Goal: Information Seeking & Learning: Learn about a topic

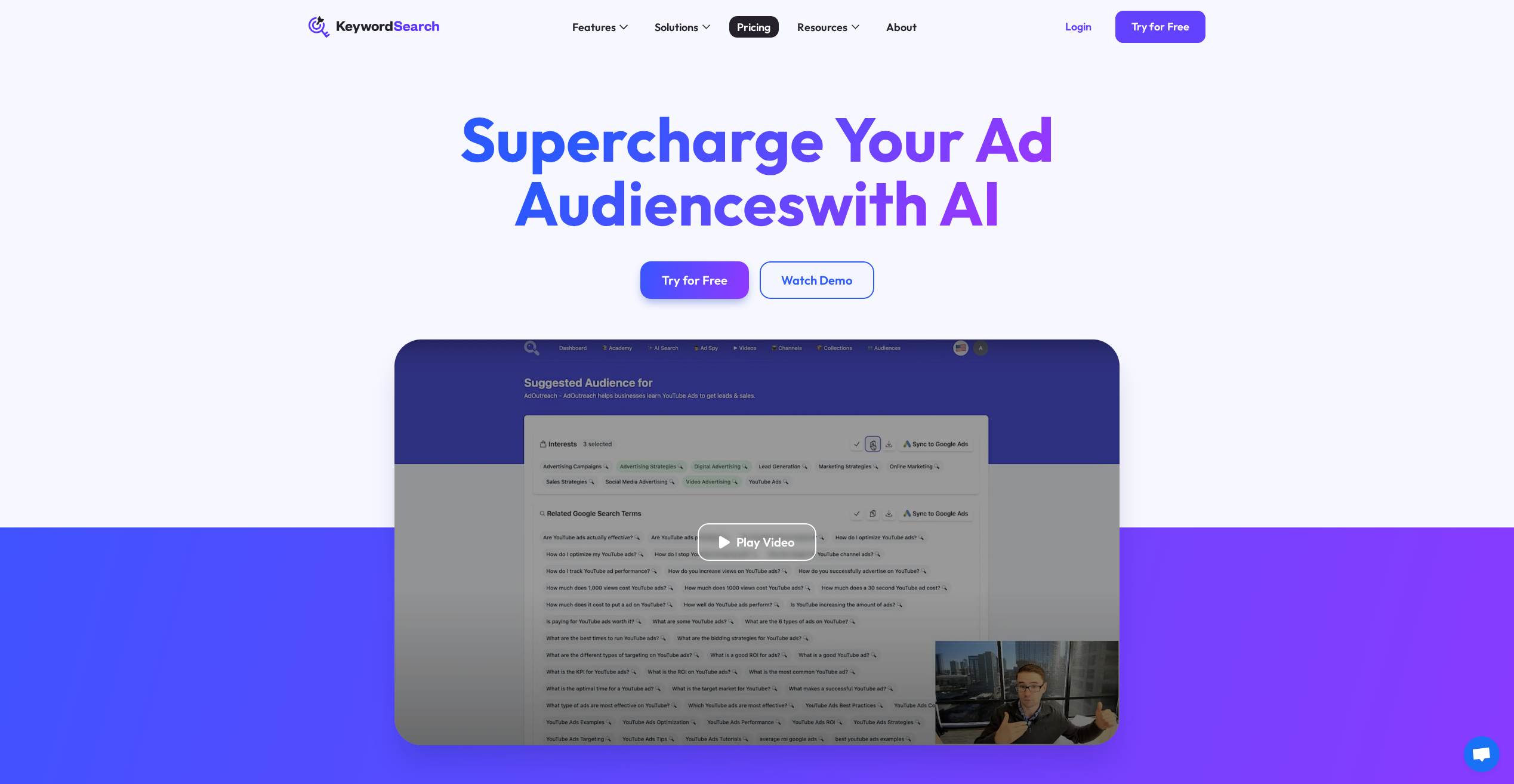
click at [759, 27] on div "Pricing" at bounding box center [753, 26] width 33 height 16
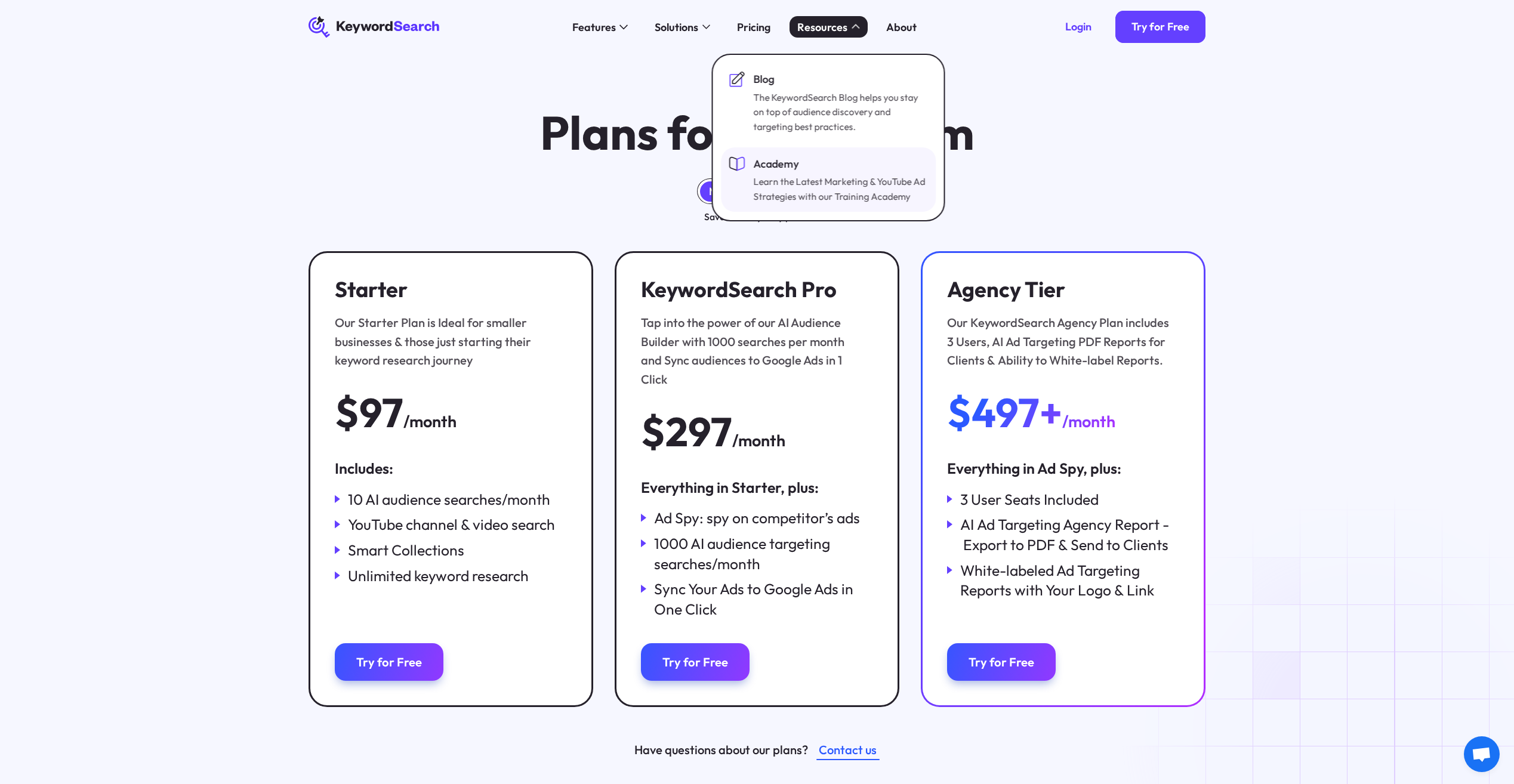
click at [783, 188] on div "Learn the Latest Marketing & YouTube Ad Strategies with our Training Academy" at bounding box center [839, 189] width 172 height 30
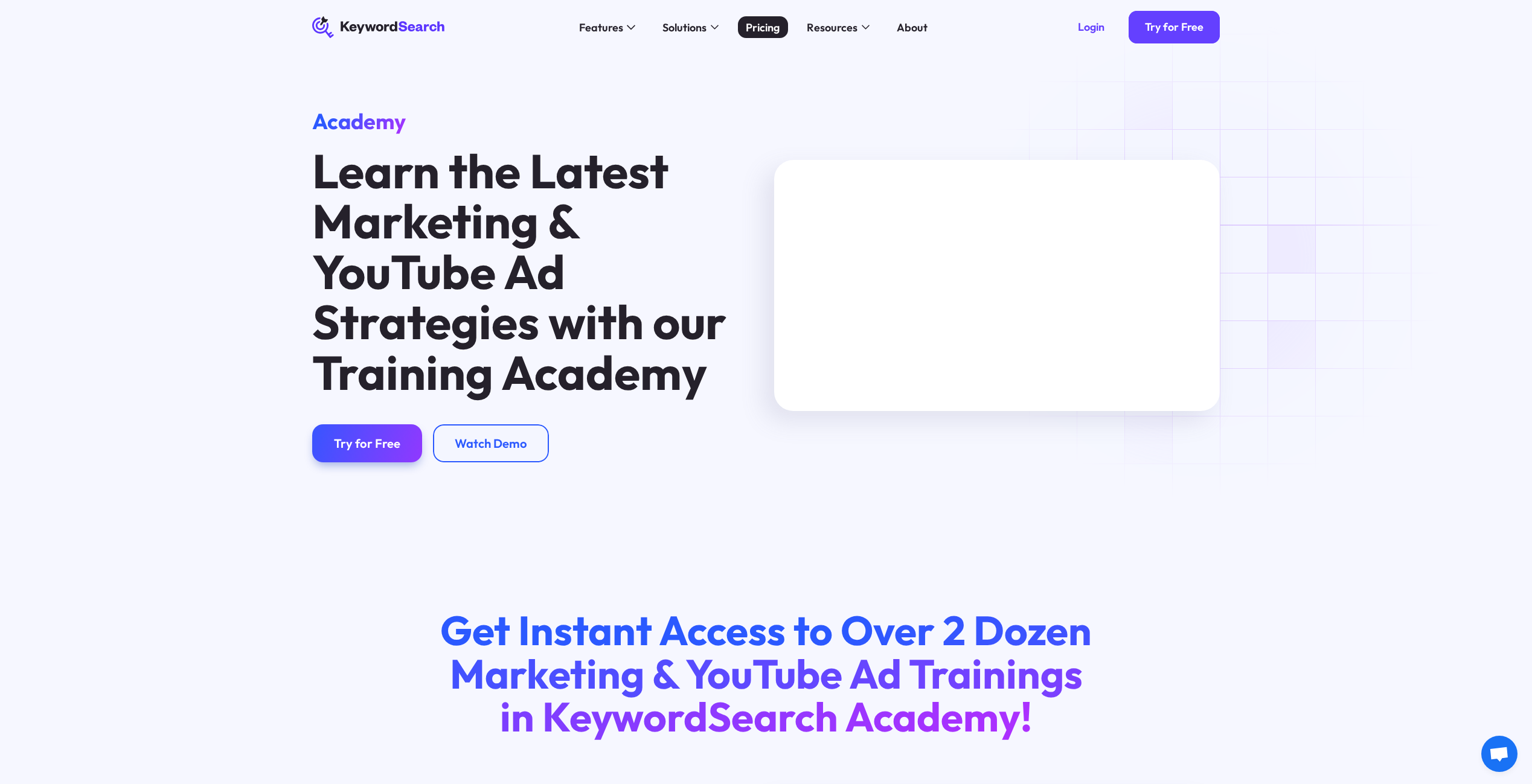
click at [762, 29] on div "Pricing" at bounding box center [762, 27] width 33 height 16
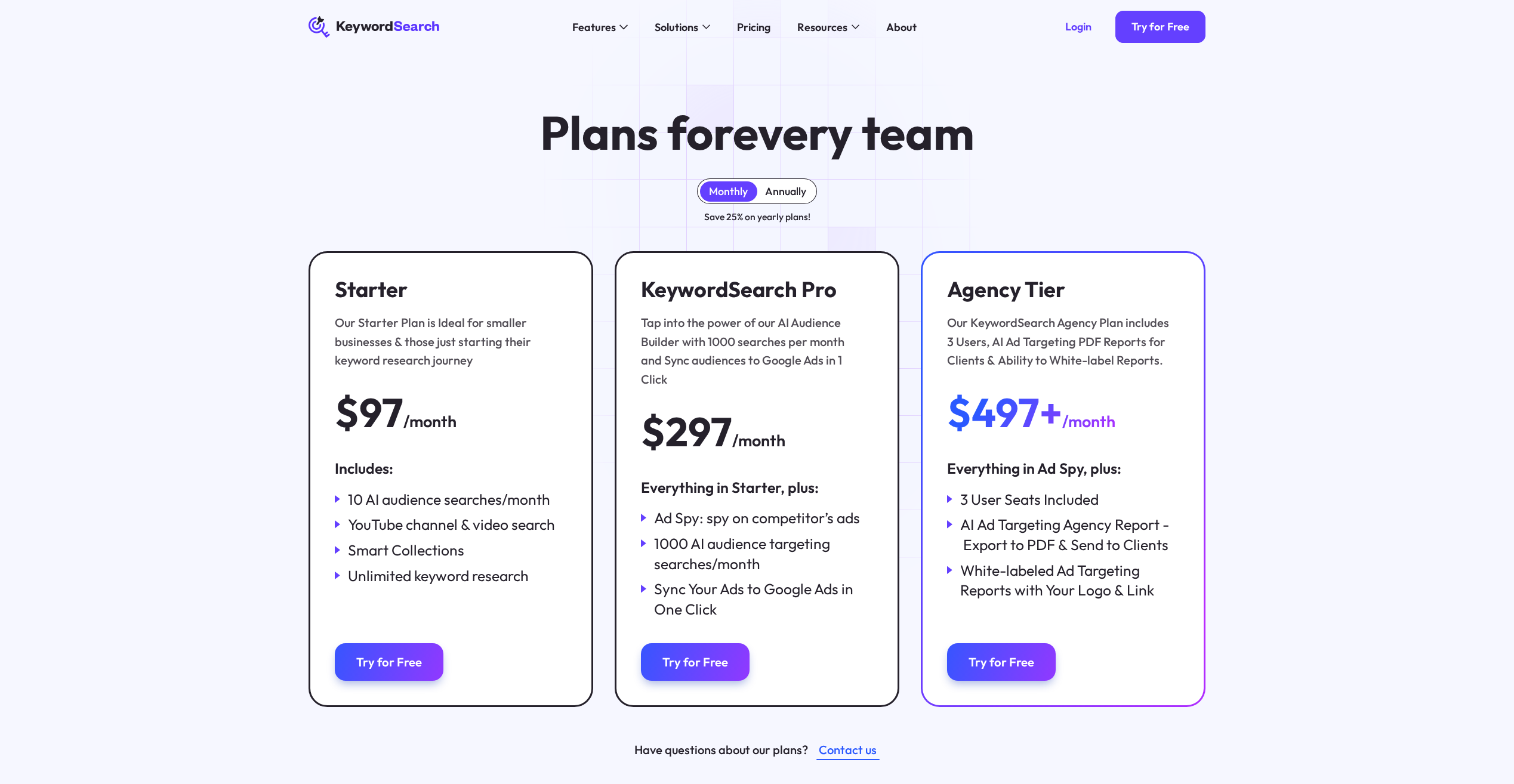
click at [769, 191] on div "Annually" at bounding box center [785, 192] width 42 height 14
